Goal: Task Accomplishment & Management: Use online tool/utility

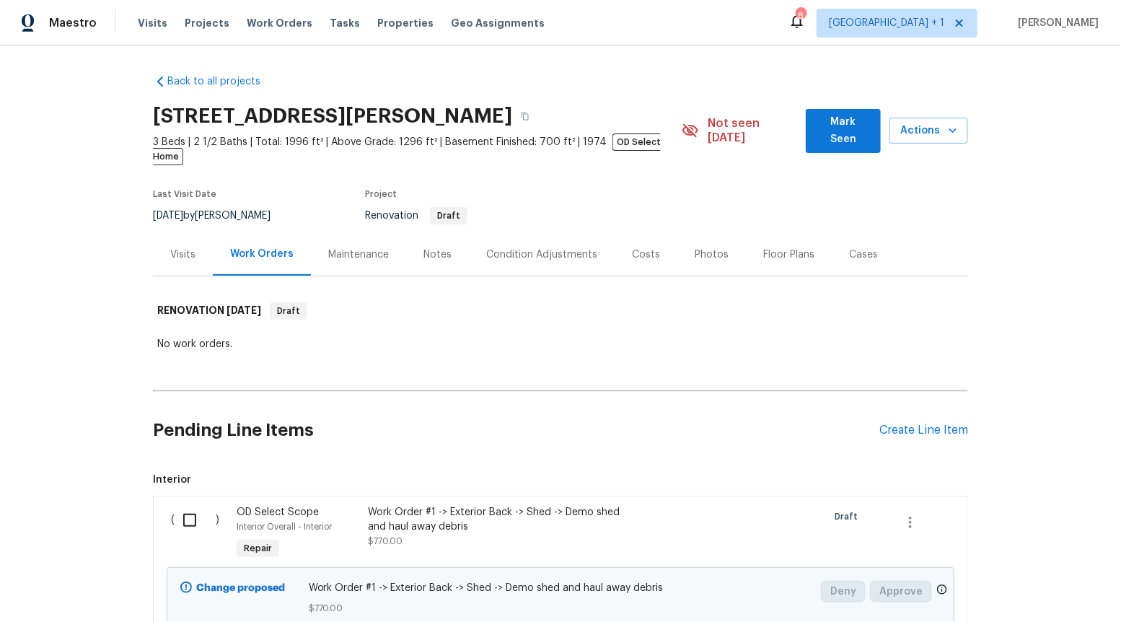
scroll to position [11448, 0]
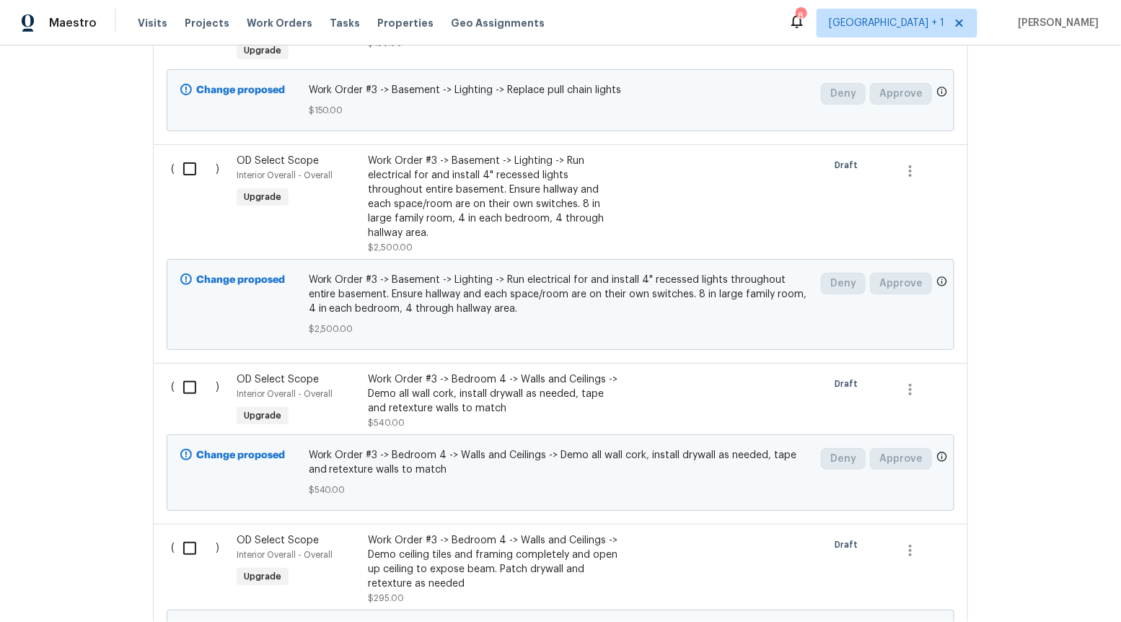
click at [107, 192] on div "Back to all projects 10103 Meredith Ave, Silver Spring, MD 20910 3 Beds | 2 1/2…" at bounding box center [560, 333] width 1121 height 576
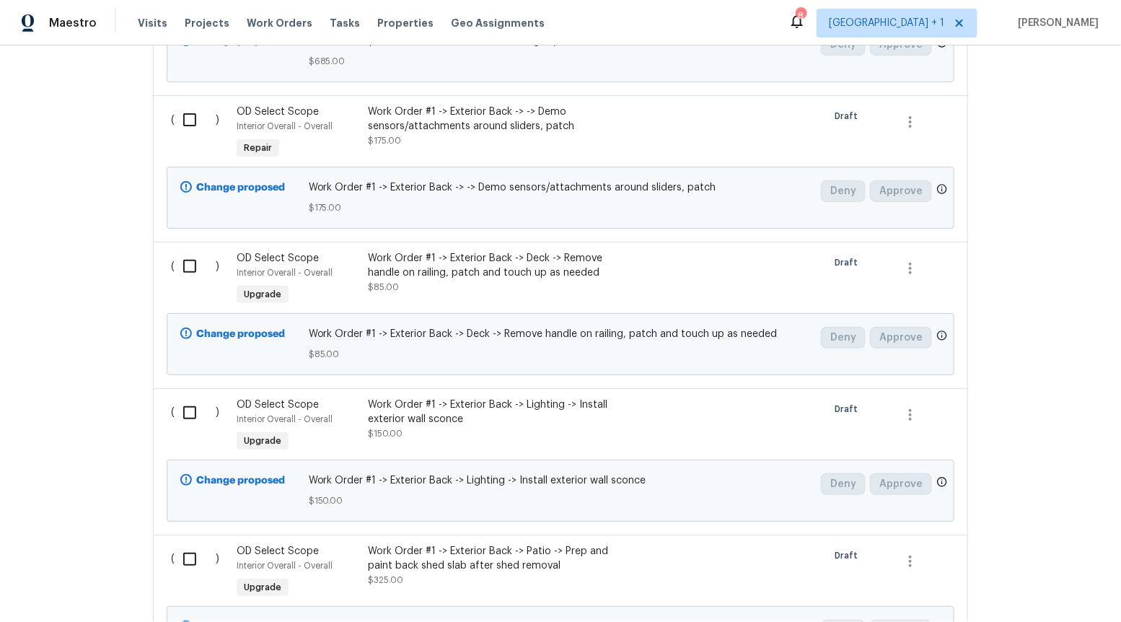
scroll to position [0, 0]
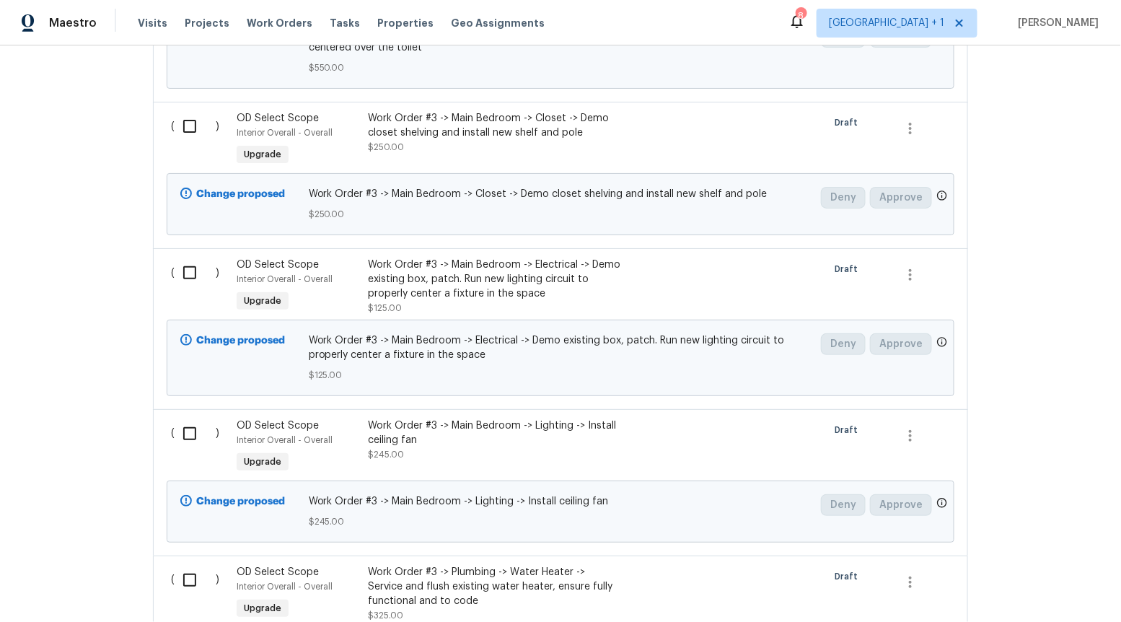
scroll to position [18700, 0]
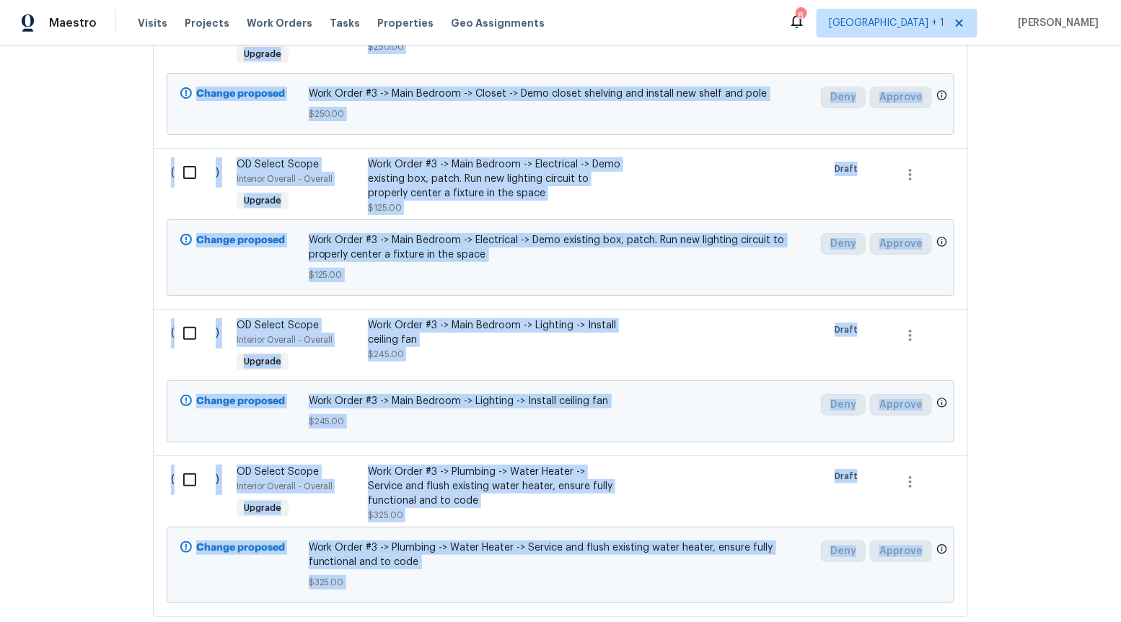
drag, startPoint x: 240, startPoint y: 258, endPoint x: 914, endPoint y: 501, distance: 716.0
copy span "( ) OD Select Scope Interior Overall - Interior Repair Work Order #1 -> Exterio…"
click at [109, 331] on div "Back to all projects [STREET_ADDRESS][PERSON_NAME] 3 Beds | 2 1/2 Baths | Total…" at bounding box center [560, 333] width 1121 height 576
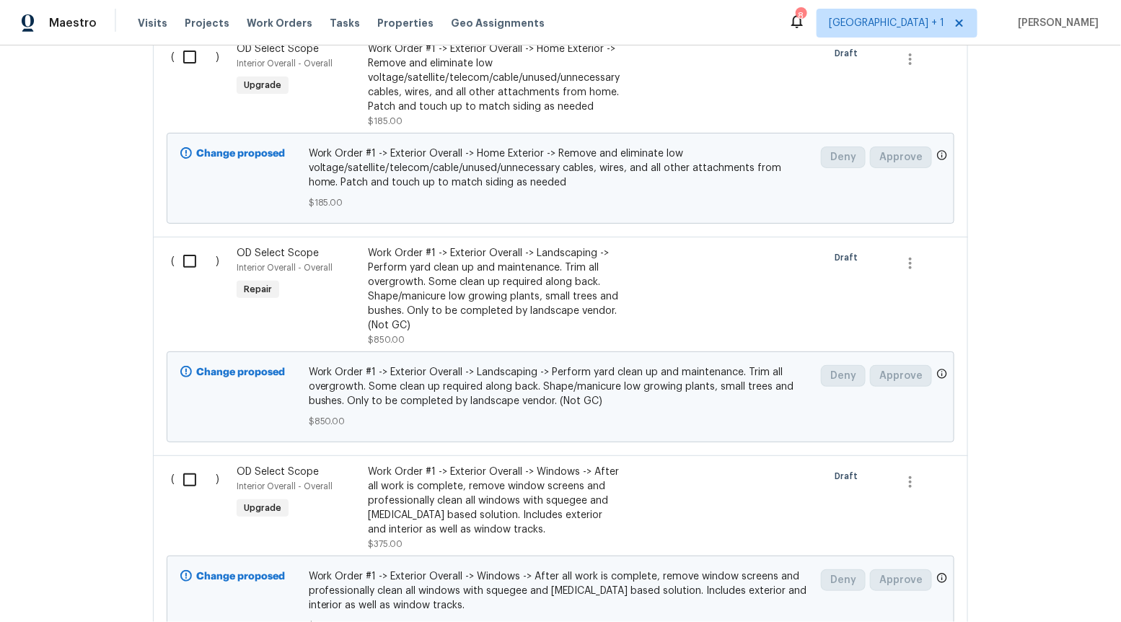
scroll to position [322, 0]
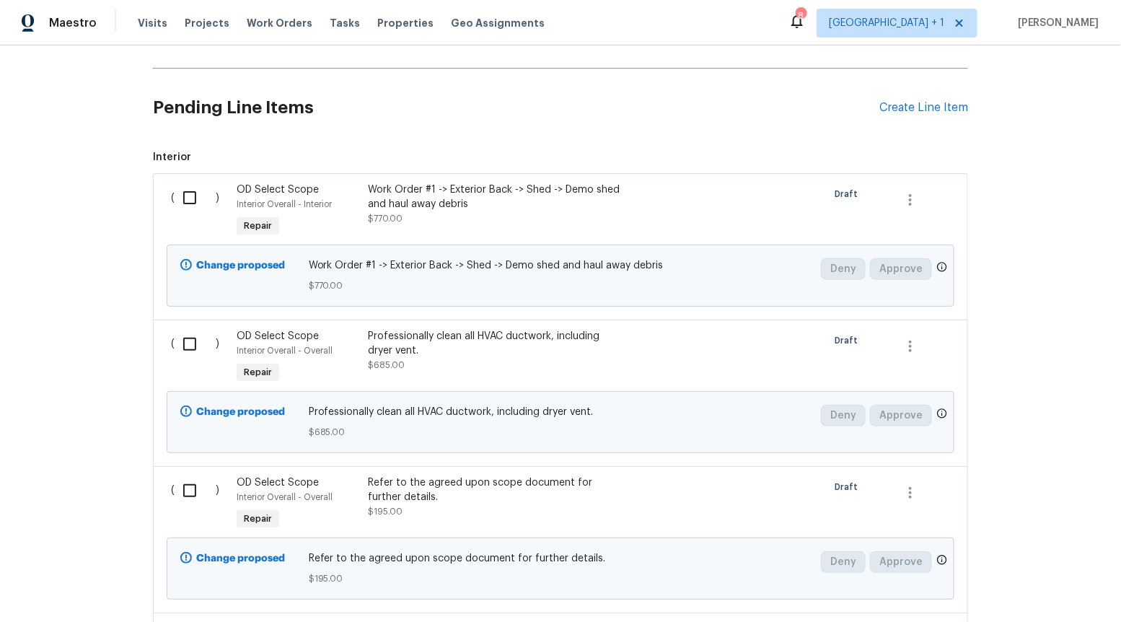
click at [393, 329] on div "Professionally clean all HVAC ductwork, including dryer vent." at bounding box center [495, 343] width 254 height 29
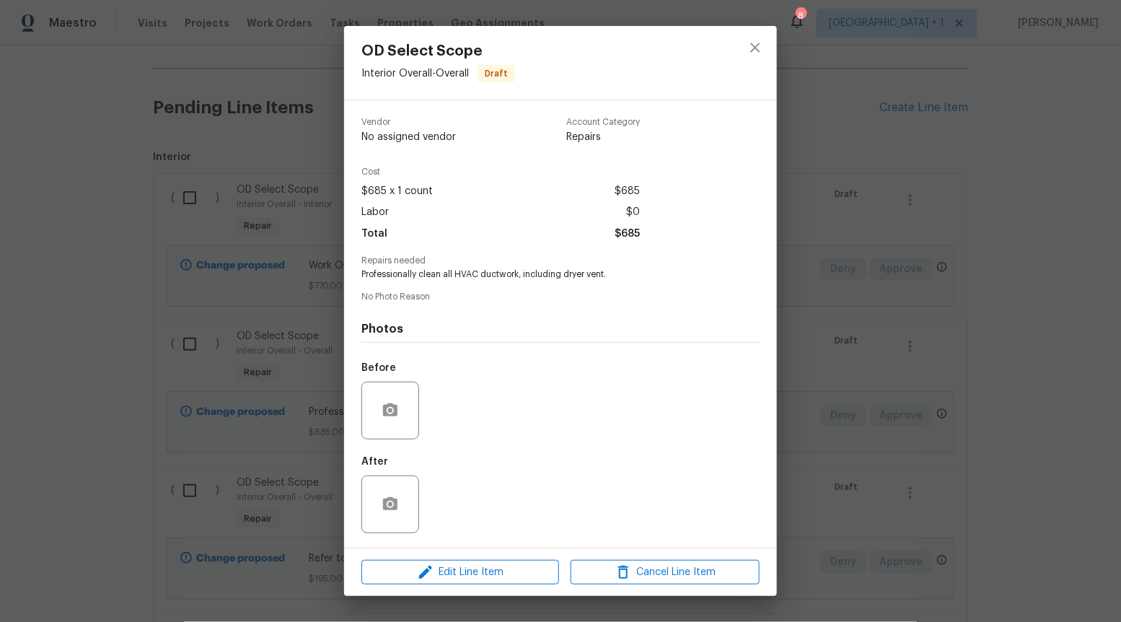
click at [429, 557] on div "Edit Line Item Cancel Line Item" at bounding box center [560, 572] width 433 height 48
click at [433, 572] on icon "button" at bounding box center [425, 571] width 17 height 17
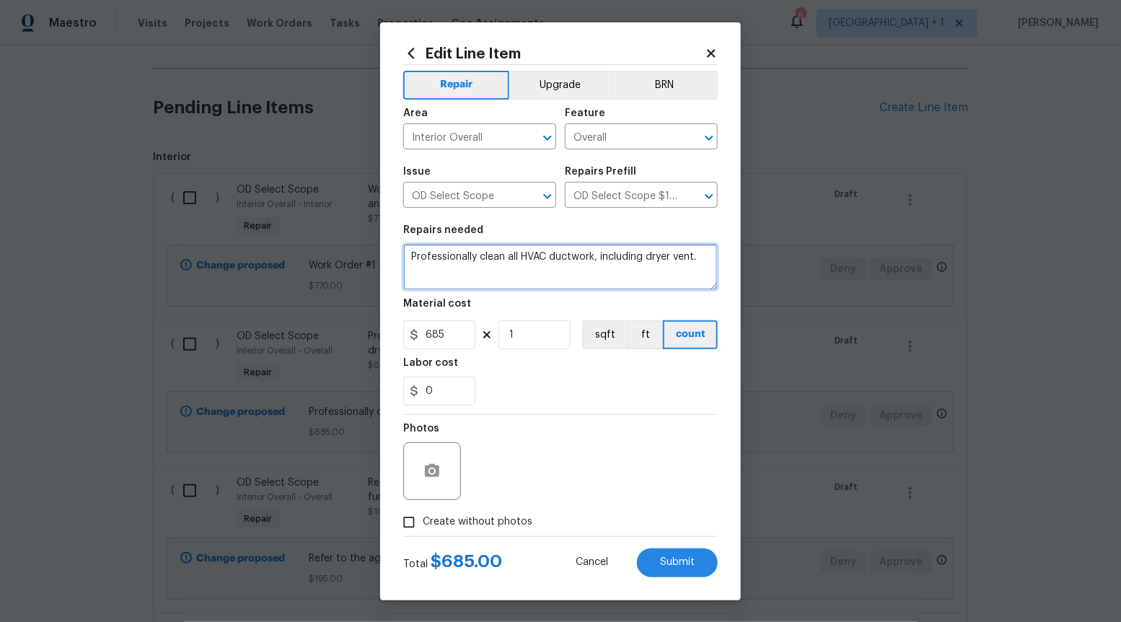
click at [464, 267] on textarea "Professionally clean all HVAC ductwork, including dryer vent." at bounding box center [560, 267] width 315 height 46
paste textarea "Professionally clean all HVAC ductwork, including dryer vent."
type textarea "Professionally clean all HVAC ductwork, including dryer vent."
click at [413, 260] on textarea "Professionally clean all HVAC ductwork, including dryer vent." at bounding box center [560, 267] width 315 height 46
paste textarea "Work Order #3 -> HVAC -> Ducting -> Professionally clean all HVAC ductwork, inc…"
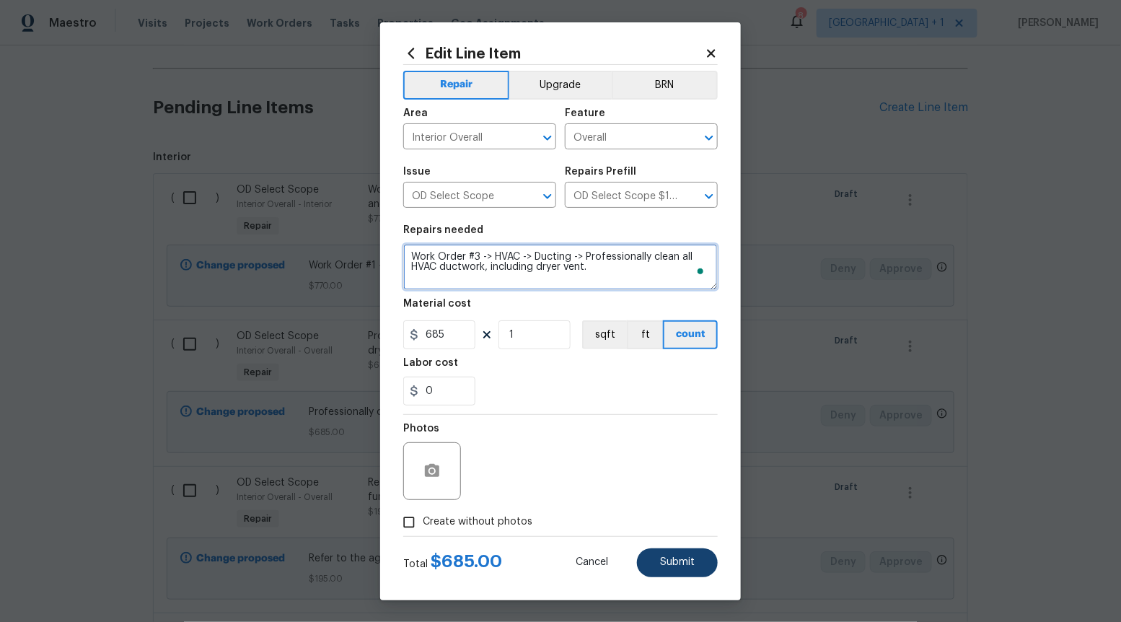
type textarea "Work Order #3 -> HVAC -> Ducting -> Professionally clean all HVAC ductwork, inc…"
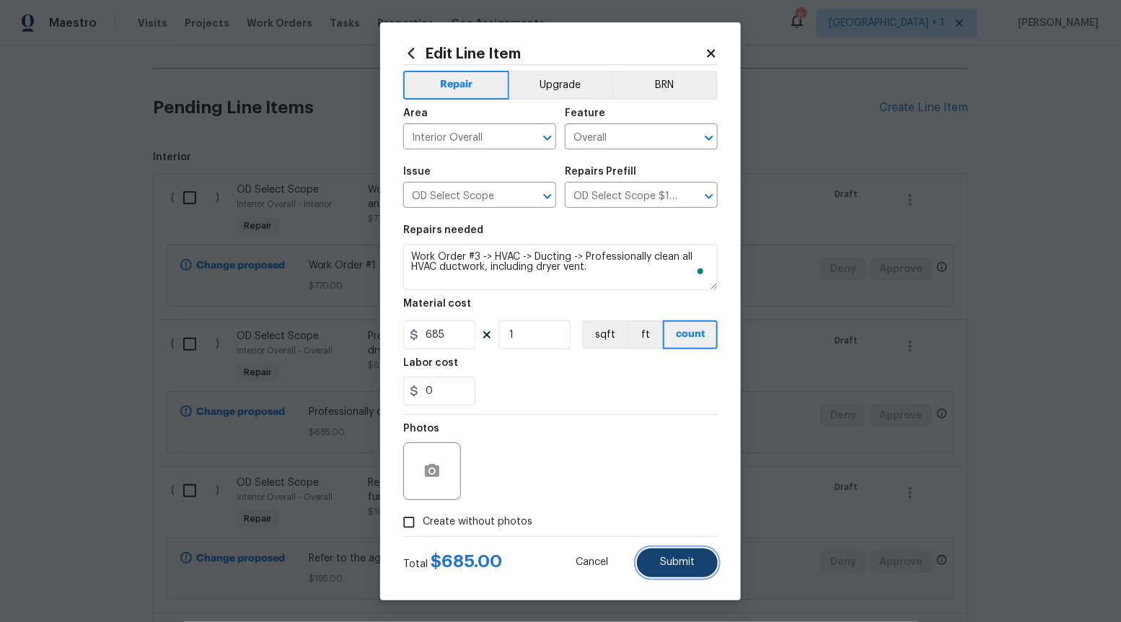
click at [662, 558] on span "Submit" at bounding box center [677, 562] width 35 height 11
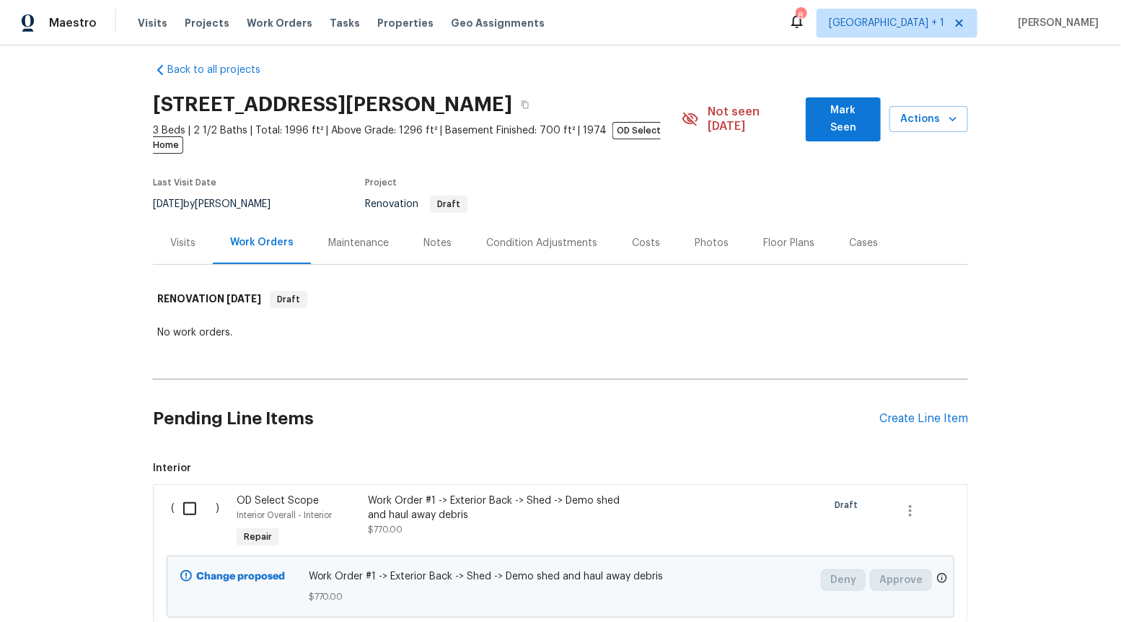
scroll to position [0, 0]
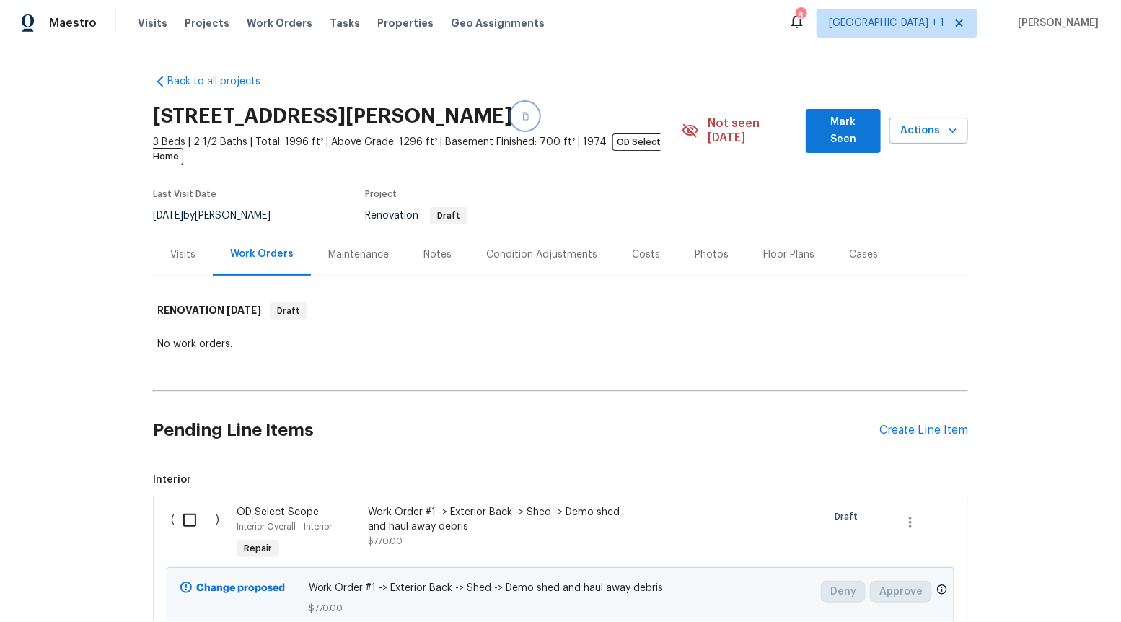
click at [529, 114] on icon "button" at bounding box center [525, 116] width 9 height 9
